Goal: Transaction & Acquisition: Download file/media

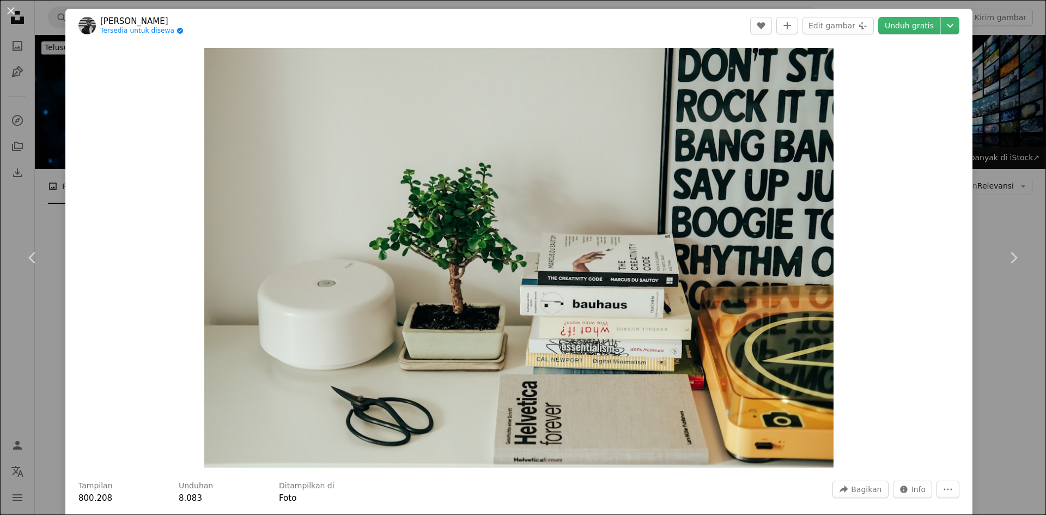
scroll to position [436, 0]
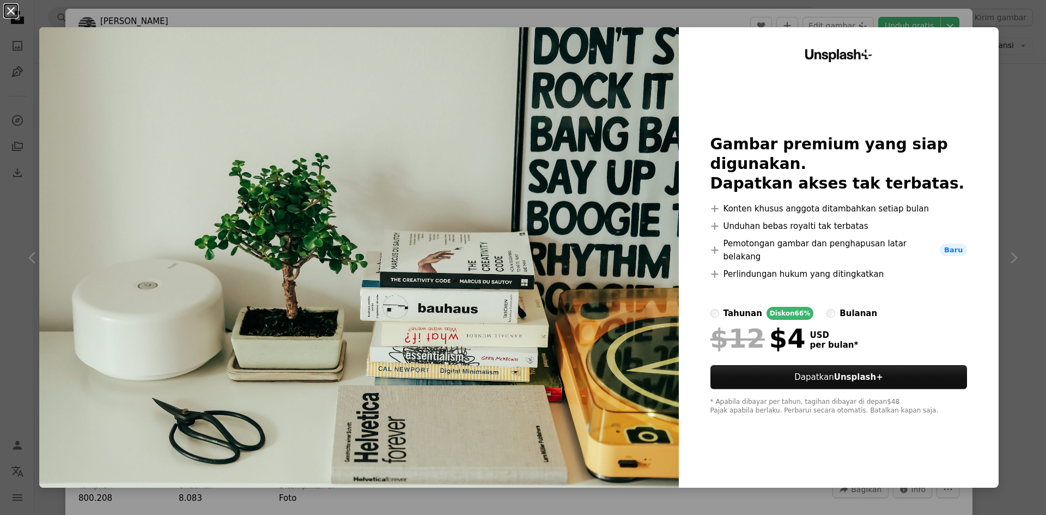
click at [11, 13] on button "An X shape" at bounding box center [10, 10] width 13 height 13
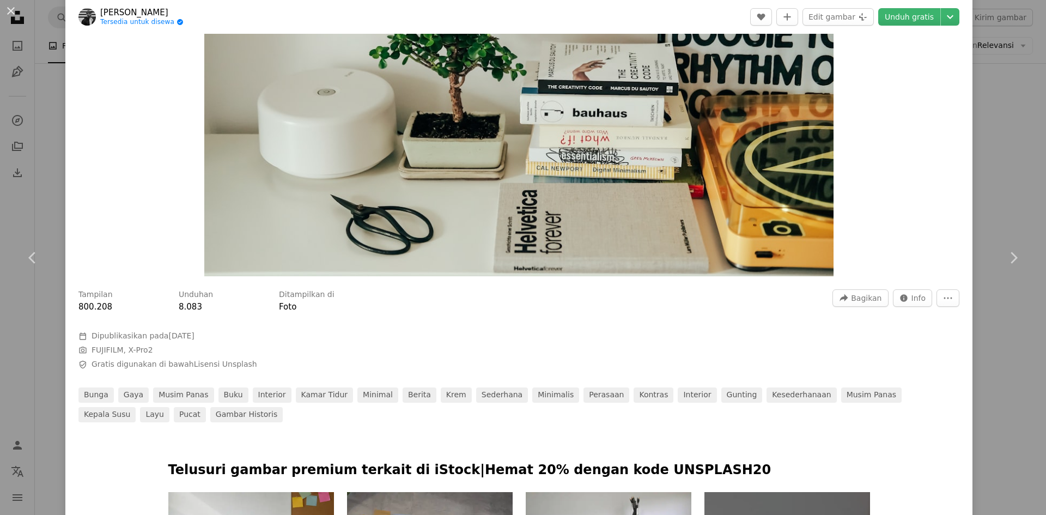
scroll to position [218, 0]
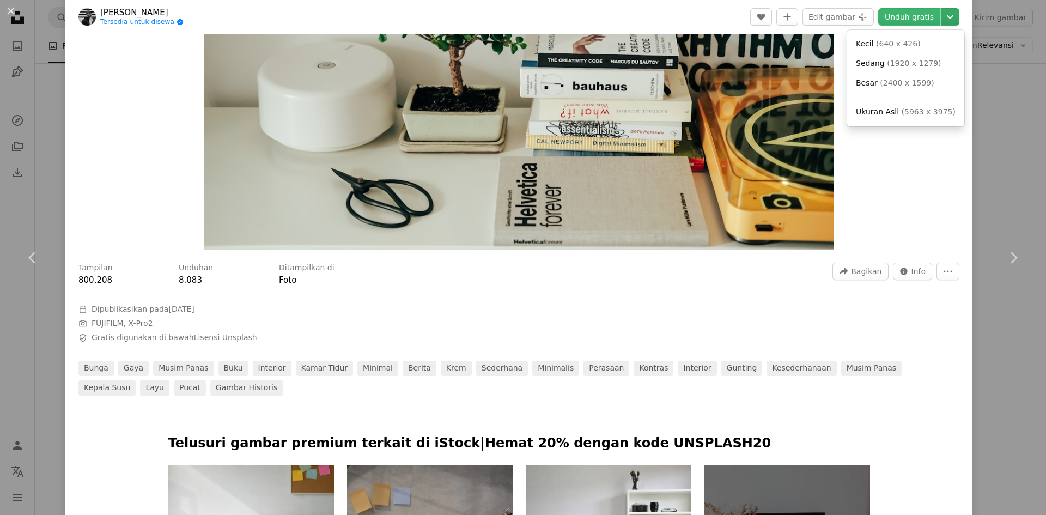
click at [947, 17] on icon "Chevron down" at bounding box center [949, 16] width 17 height 13
click at [887, 45] on span "( 640 x 426 )" at bounding box center [898, 43] width 45 height 9
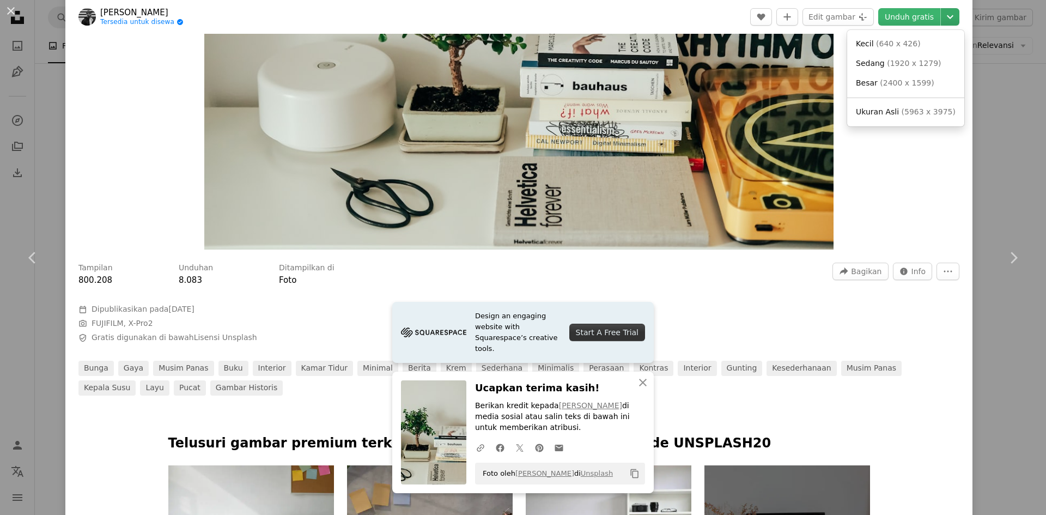
click at [941, 15] on icon "Chevron down" at bounding box center [949, 16] width 17 height 13
click at [4, 8] on dialog "An X shape Chevron left Chevron right Design an engaging website with Squarespa…" at bounding box center [523, 257] width 1046 height 515
click at [16, 13] on button "An X shape" at bounding box center [10, 10] width 13 height 13
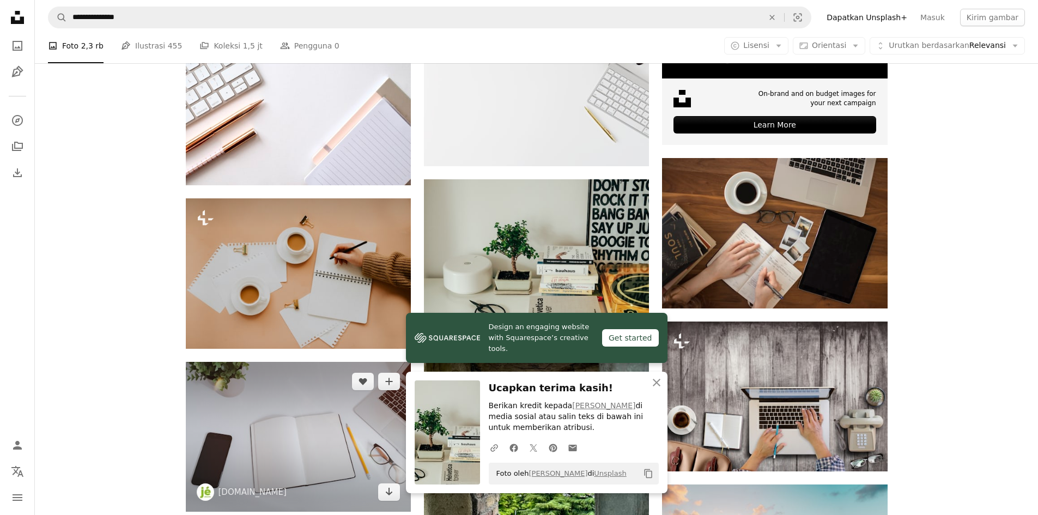
click at [375, 399] on img at bounding box center [298, 437] width 225 height 150
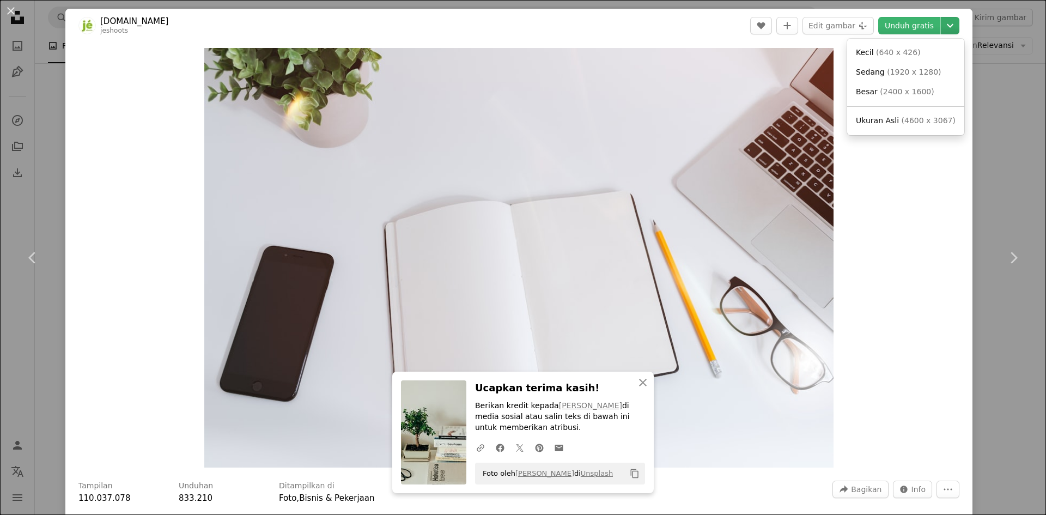
click at [943, 25] on icon "Chevron down" at bounding box center [949, 25] width 17 height 13
click at [933, 50] on link "Kecil ( 640 x 426 )" at bounding box center [905, 53] width 108 height 20
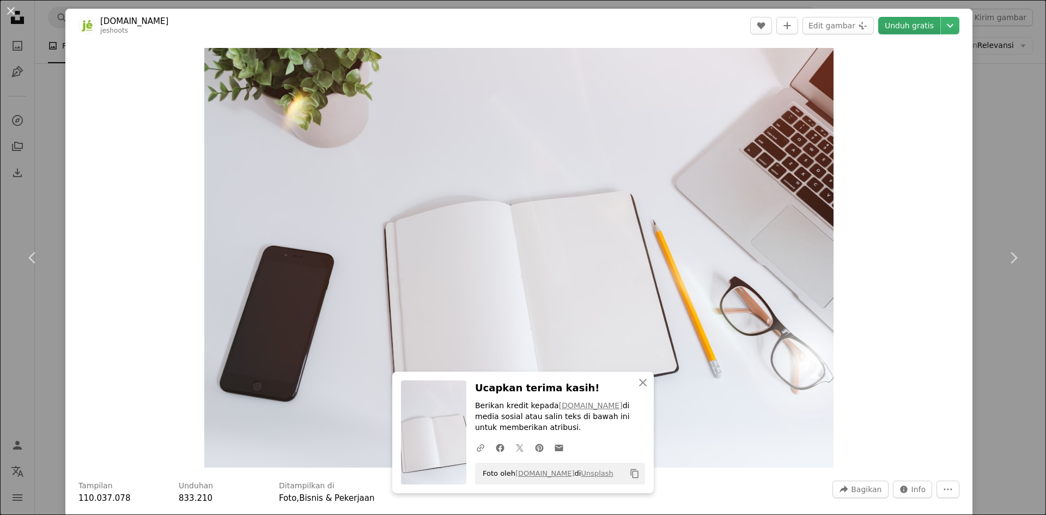
click at [900, 26] on link "Unduh gratis" at bounding box center [909, 25] width 62 height 17
